Goal: Task Accomplishment & Management: Complete application form

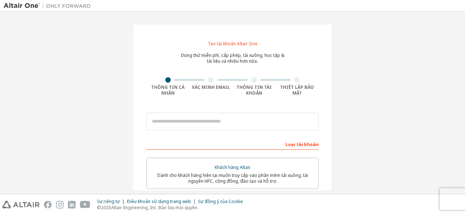
click at [147, 133] on div at bounding box center [232, 121] width 172 height 25
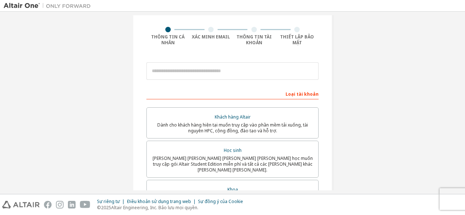
scroll to position [51, 0]
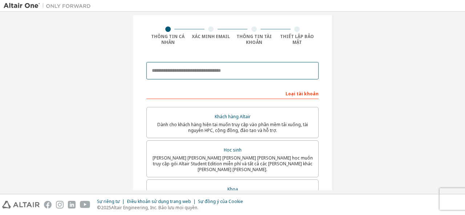
click at [166, 70] on input "email" at bounding box center [232, 70] width 172 height 17
click at [204, 68] on input "email" at bounding box center [232, 70] width 172 height 17
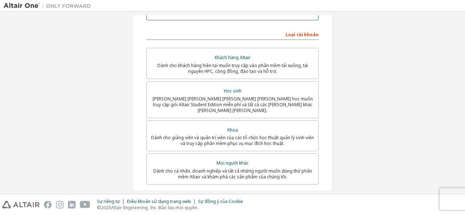
scroll to position [111, 0]
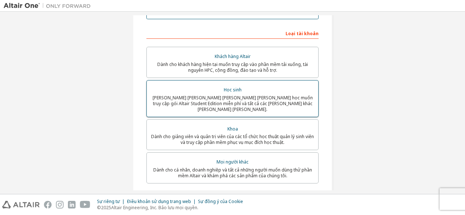
type input "**********"
click at [220, 94] on div "Học sinh" at bounding box center [232, 90] width 163 height 10
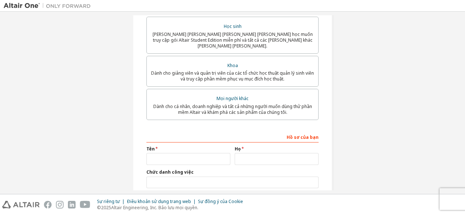
scroll to position [218, 0]
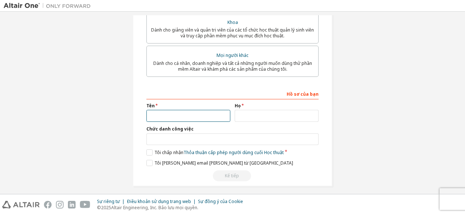
click at [155, 110] on input "text" at bounding box center [188, 116] width 84 height 12
type input "****"
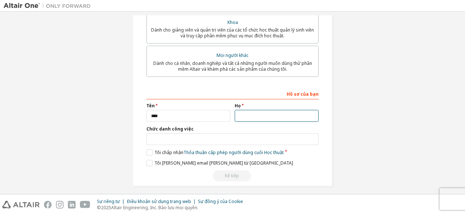
click at [252, 110] on input "text" at bounding box center [277, 116] width 84 height 12
type input "**********"
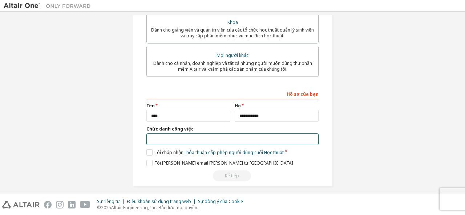
click at [173, 134] on input "text" at bounding box center [232, 140] width 172 height 12
type input "*"
click at [178, 137] on input "*" at bounding box center [232, 140] width 172 height 12
type input "*******"
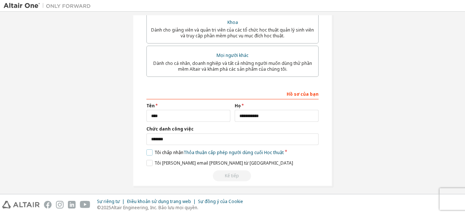
click at [148, 150] on label "Tôi chấp nhận Thỏa thuận cấp phép người dùng cuối Học thuật" at bounding box center [214, 153] width 137 height 6
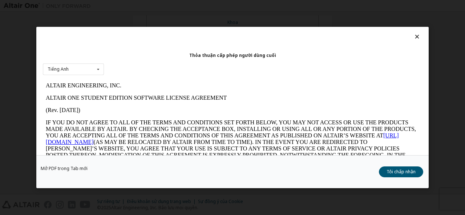
scroll to position [0, 0]
click at [414, 38] on icon at bounding box center [418, 36] width 8 height 7
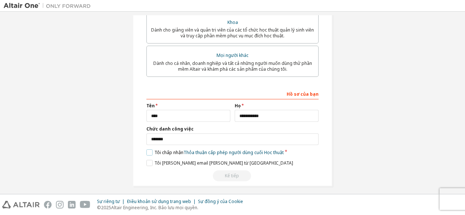
click at [146, 150] on label "Tôi chấp nhận Thỏa thuận cấp phép người dùng cuối Học thuật" at bounding box center [214, 153] width 137 height 6
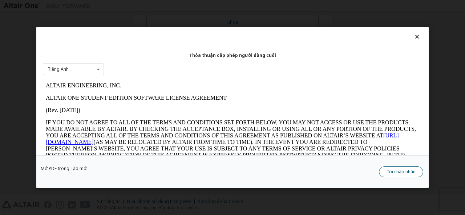
click at [390, 171] on font "Tôi chấp nhận" at bounding box center [401, 172] width 29 height 6
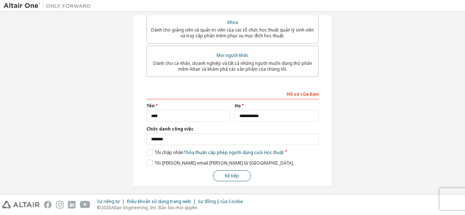
click at [229, 173] on font "Kế tiếp" at bounding box center [232, 176] width 14 height 6
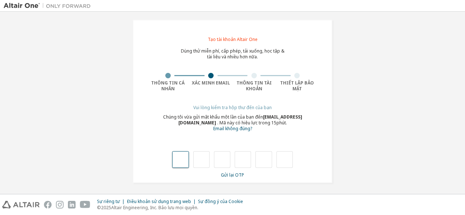
click at [178, 157] on input "text" at bounding box center [180, 160] width 16 height 17
type input "*"
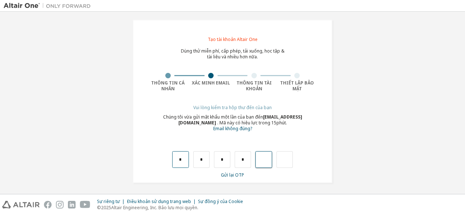
type input "*"
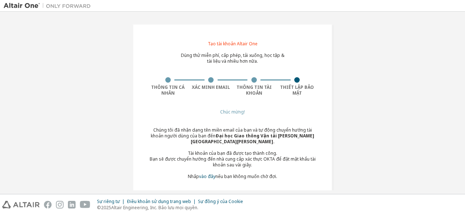
scroll to position [11, 0]
